Goal: Task Accomplishment & Management: Complete application form

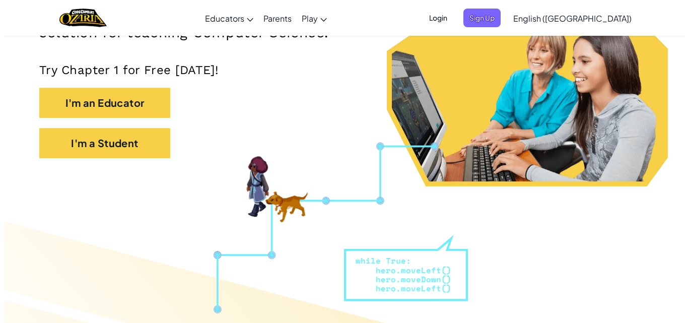
scroll to position [204, 0]
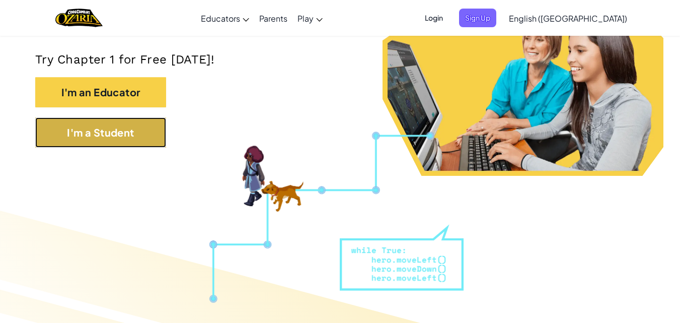
click at [136, 144] on button "I'm a Student" at bounding box center [100, 132] width 131 height 30
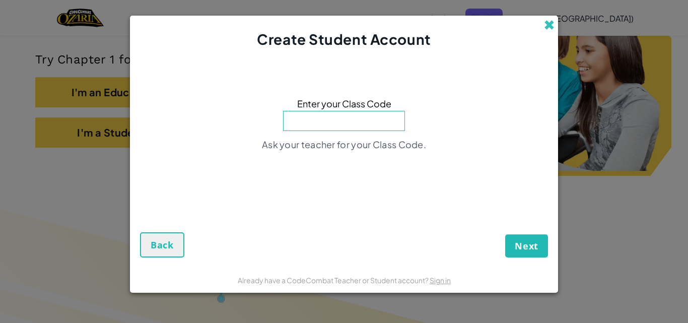
click at [547, 26] on span at bounding box center [549, 25] width 11 height 11
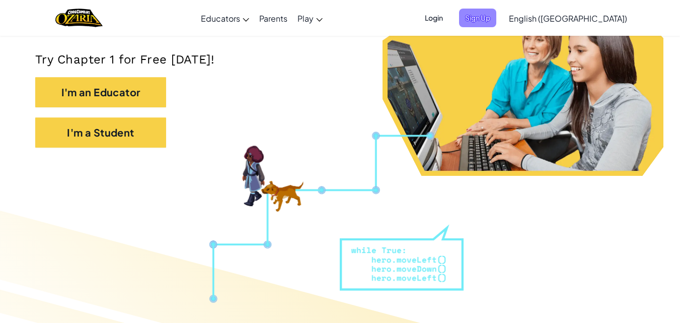
click at [497, 19] on span "Sign Up" at bounding box center [477, 18] width 37 height 19
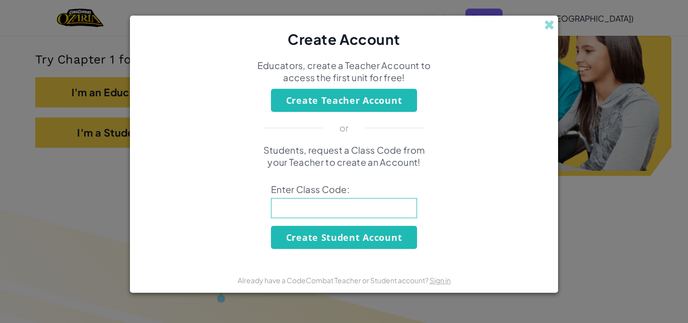
click at [344, 218] on input at bounding box center [344, 208] width 146 height 20
click at [343, 219] on div "Students, request a Class Code from your Teacher to create an Account! Enter Cl…" at bounding box center [344, 196] width 408 height 105
click at [343, 192] on span "Enter Class Code:" at bounding box center [344, 189] width 146 height 12
click at [338, 226] on button "Create Student Account" at bounding box center [344, 237] width 146 height 23
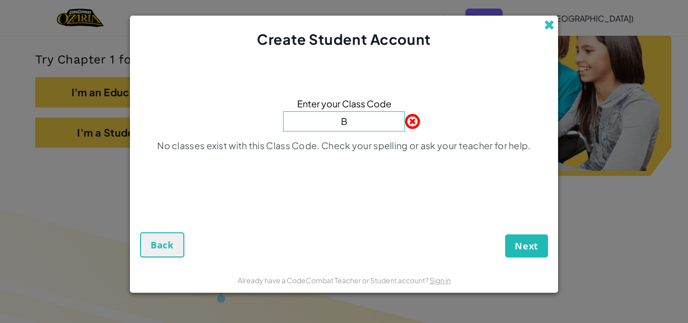
type input "B"
click at [548, 20] on span at bounding box center [549, 25] width 11 height 11
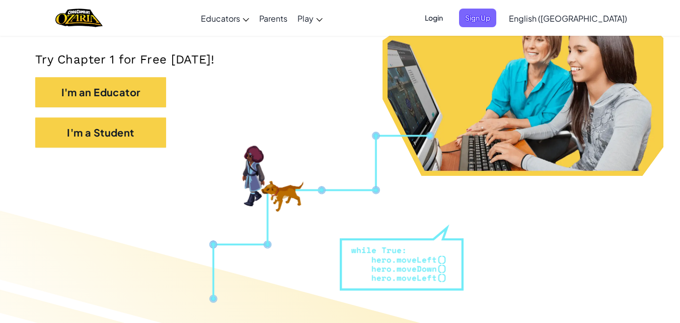
click at [539, 8] on div "Login Sign Up English ([GEOGRAPHIC_DATA]) English ([GEOGRAPHIC_DATA]) English (…" at bounding box center [523, 18] width 219 height 27
click at [497, 15] on span "Sign Up" at bounding box center [477, 18] width 37 height 19
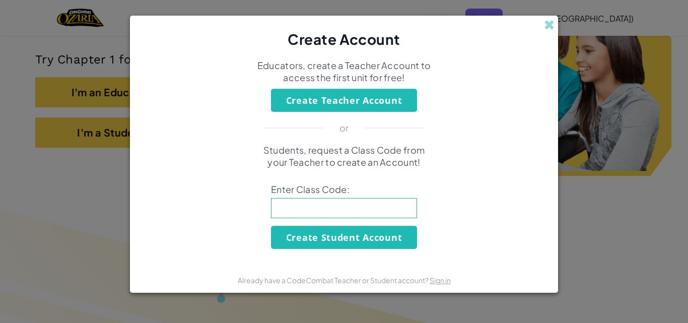
click at [352, 214] on input at bounding box center [344, 208] width 146 height 20
type input "BurnZooThink"
click at [339, 233] on button "Create Student Account" at bounding box center [344, 237] width 146 height 23
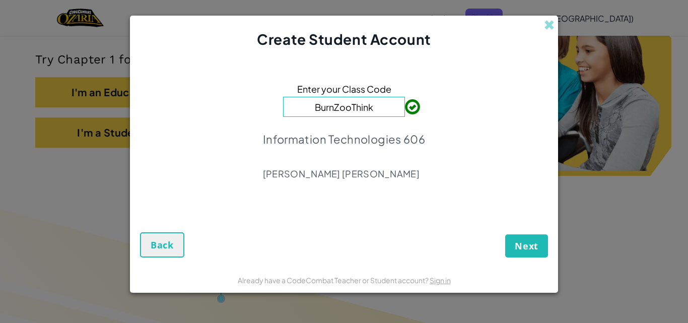
click at [513, 233] on div "Next Back" at bounding box center [344, 234] width 408 height 48
click at [520, 238] on button "Next" at bounding box center [526, 245] width 43 height 23
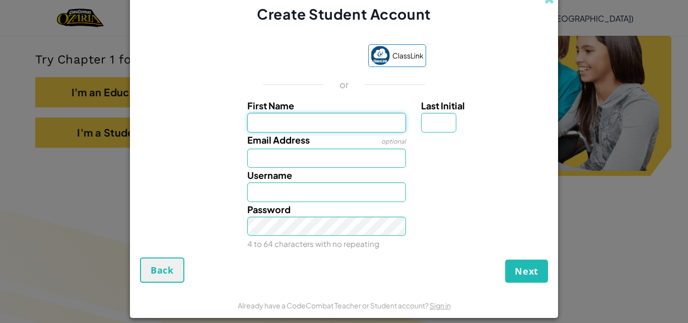
click at [320, 125] on input "First Name" at bounding box center [326, 122] width 159 height 19
type input "[PERSON_NAME]"
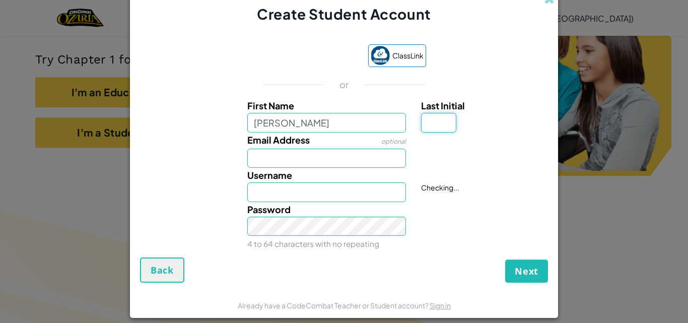
type input "[PERSON_NAME]"
click at [434, 122] on input "Last Initial" at bounding box center [438, 122] width 35 height 19
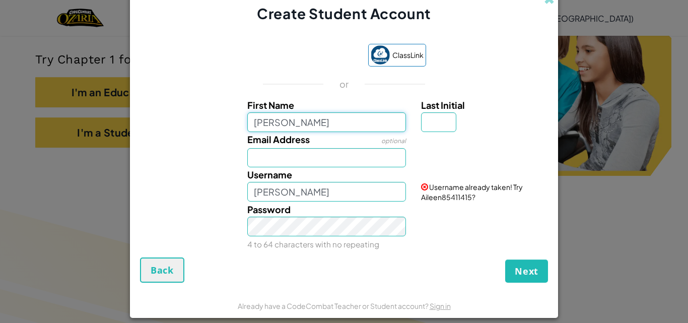
click at [303, 119] on input "[PERSON_NAME]" at bounding box center [326, 121] width 159 height 19
type input "A"
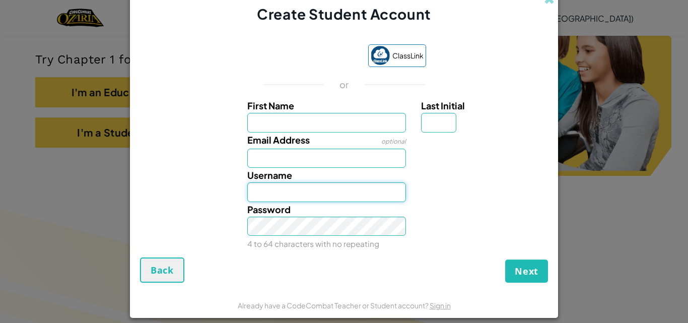
drag, startPoint x: 319, startPoint y: 195, endPoint x: 236, endPoint y: 200, distance: 83.8
click at [240, 200] on div "Username" at bounding box center [327, 185] width 174 height 34
click at [279, 127] on input "First Name" at bounding box center [326, 122] width 159 height 19
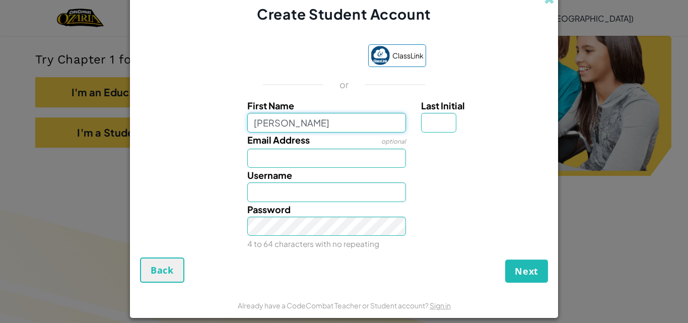
type input "[PERSON_NAME]"
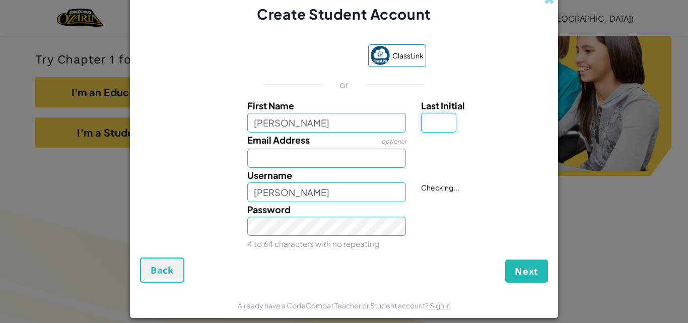
click at [427, 123] on input "Last Initial" at bounding box center [438, 122] width 35 height 19
type input "l"
click at [306, 192] on input "AileenL" at bounding box center [326, 191] width 159 height 19
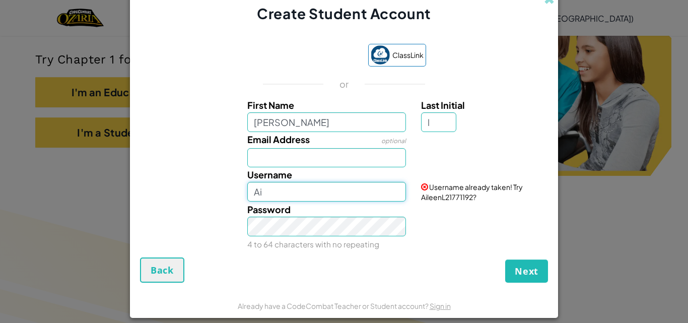
type input "A"
click at [433, 126] on input "l" at bounding box center [438, 121] width 35 height 19
type input "n"
click at [282, 193] on input "AileenN" at bounding box center [326, 191] width 159 height 19
type input "A"
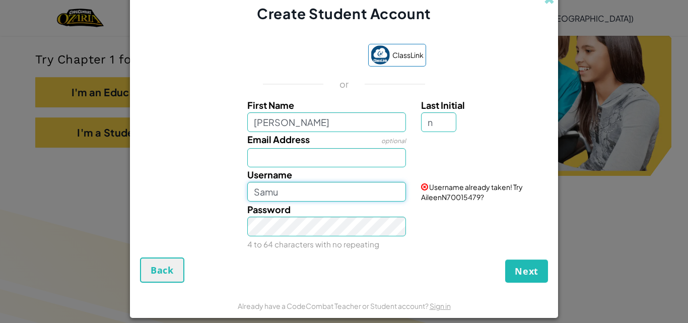
type input "Samu"
click at [280, 156] on input "Email Address" at bounding box center [326, 157] width 159 height 19
paste input "[EMAIL_ADDRESS][DOMAIN_NAME]"
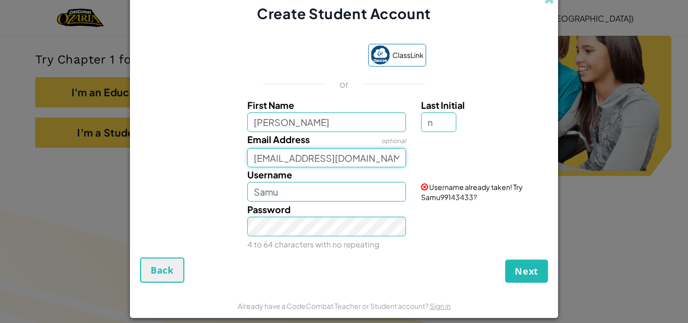
type input "[EMAIL_ADDRESS][DOMAIN_NAME]"
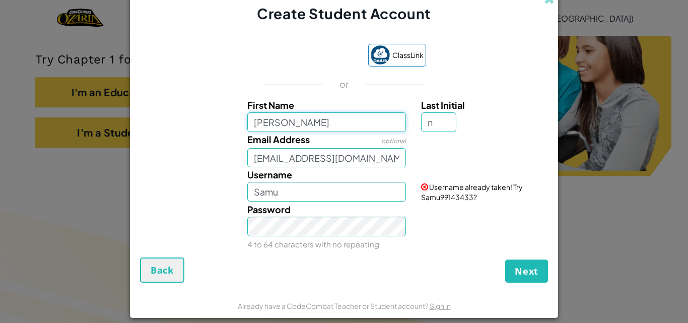
click at [344, 123] on input "[PERSON_NAME]" at bounding box center [326, 121] width 159 height 19
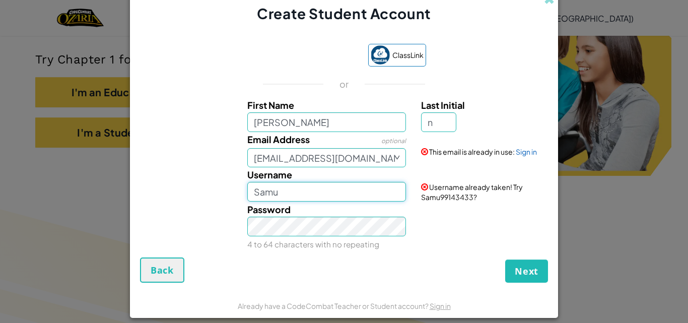
click at [325, 197] on input "Samu" at bounding box center [326, 191] width 159 height 19
click at [531, 154] on link "Sign in" at bounding box center [526, 151] width 21 height 9
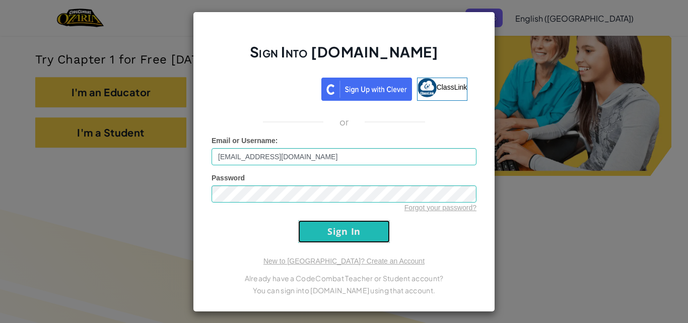
click at [353, 227] on input "Sign In" at bounding box center [344, 231] width 92 height 23
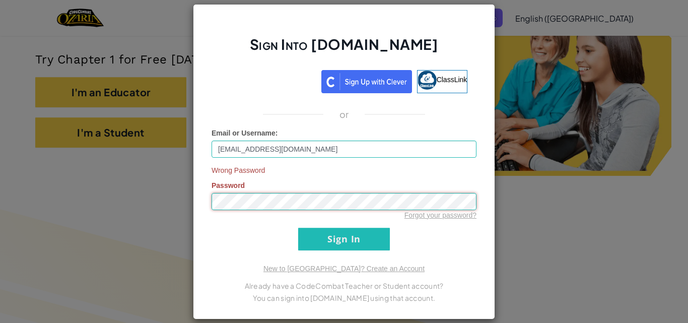
click at [161, 205] on div "Sign Into [DOMAIN_NAME] ClassLink or Email or Username : [EMAIL_ADDRESS][DOMAIN…" at bounding box center [344, 161] width 688 height 323
click at [360, 236] on input "Sign In" at bounding box center [344, 239] width 92 height 23
click at [359, 241] on input "Sign In" at bounding box center [344, 239] width 92 height 23
click at [198, 210] on div "Sign Into [DOMAIN_NAME] ClassLink or Email or Username : [EMAIL_ADDRESS][DOMAIN…" at bounding box center [344, 161] width 302 height 315
click at [443, 216] on link "Forgot your password?" at bounding box center [440, 215] width 72 height 8
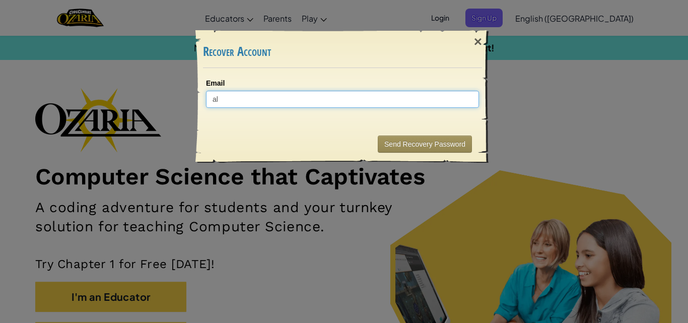
type input "a"
paste input "[EMAIL_ADDRESS][DOMAIN_NAME]"
type input "[EMAIL_ADDRESS][DOMAIN_NAME]"
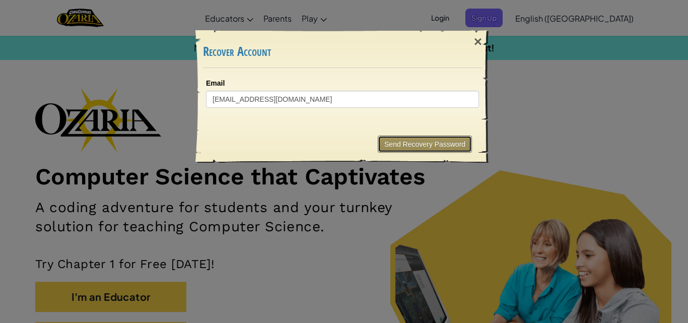
click at [443, 146] on button "Send Recovery Password" at bounding box center [425, 143] width 94 height 17
